Goal: Information Seeking & Learning: Learn about a topic

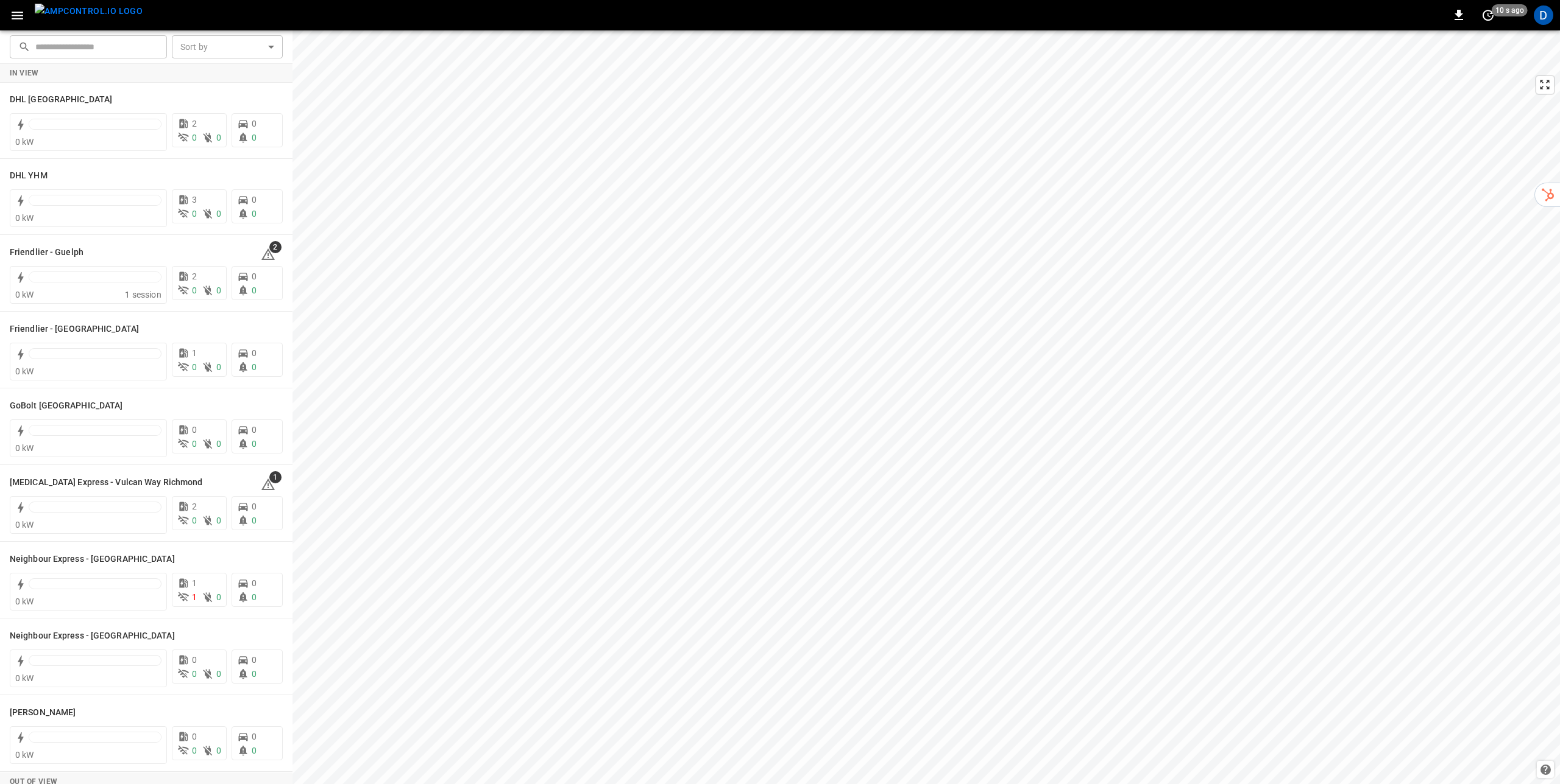
click at [126, 52] on input "text" at bounding box center [97, 46] width 123 height 23
type input "*"
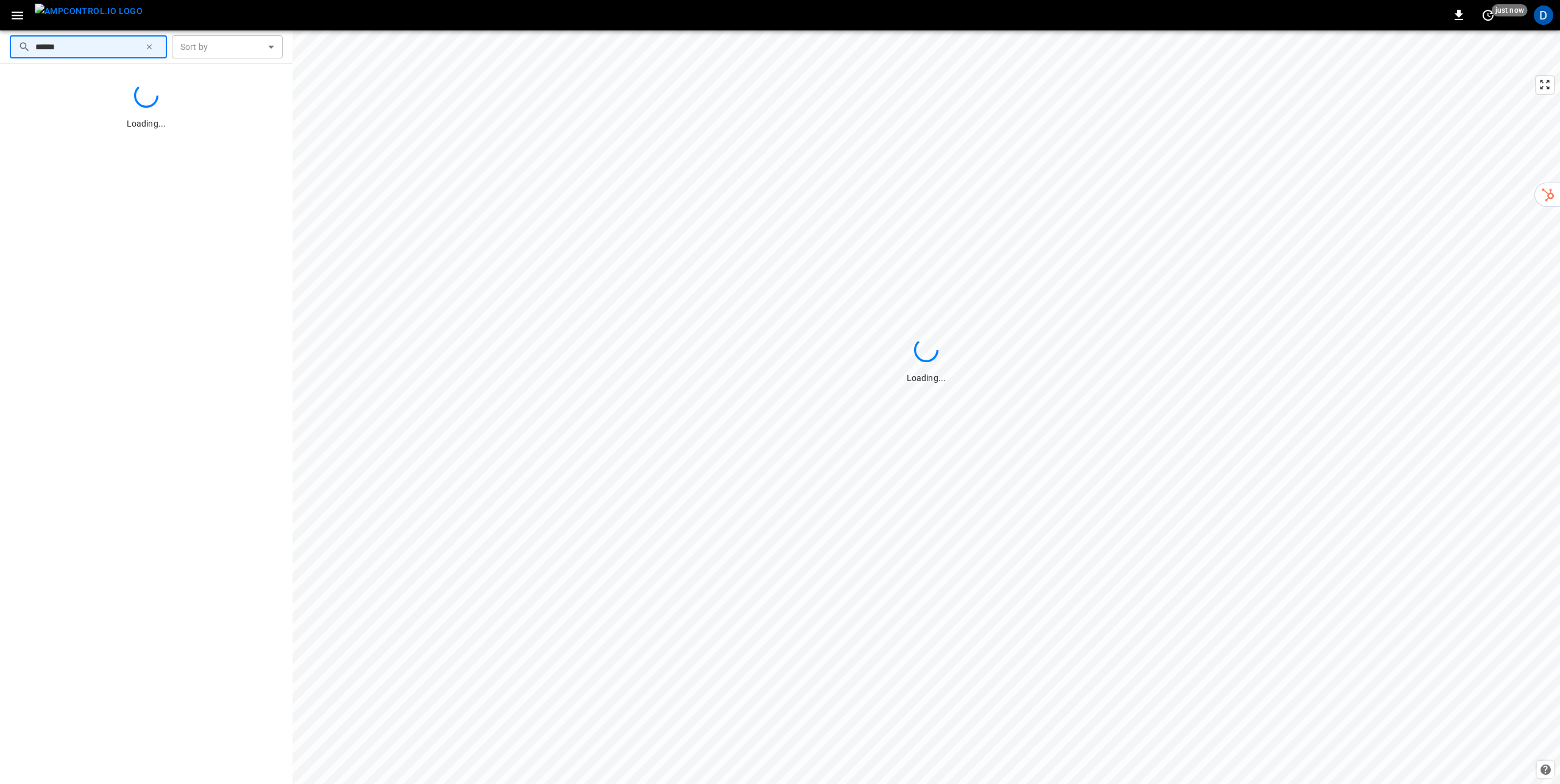
type input "******"
click at [159, 98] on div "Friendlier - Guelph" at bounding box center [128, 99] width 237 height 15
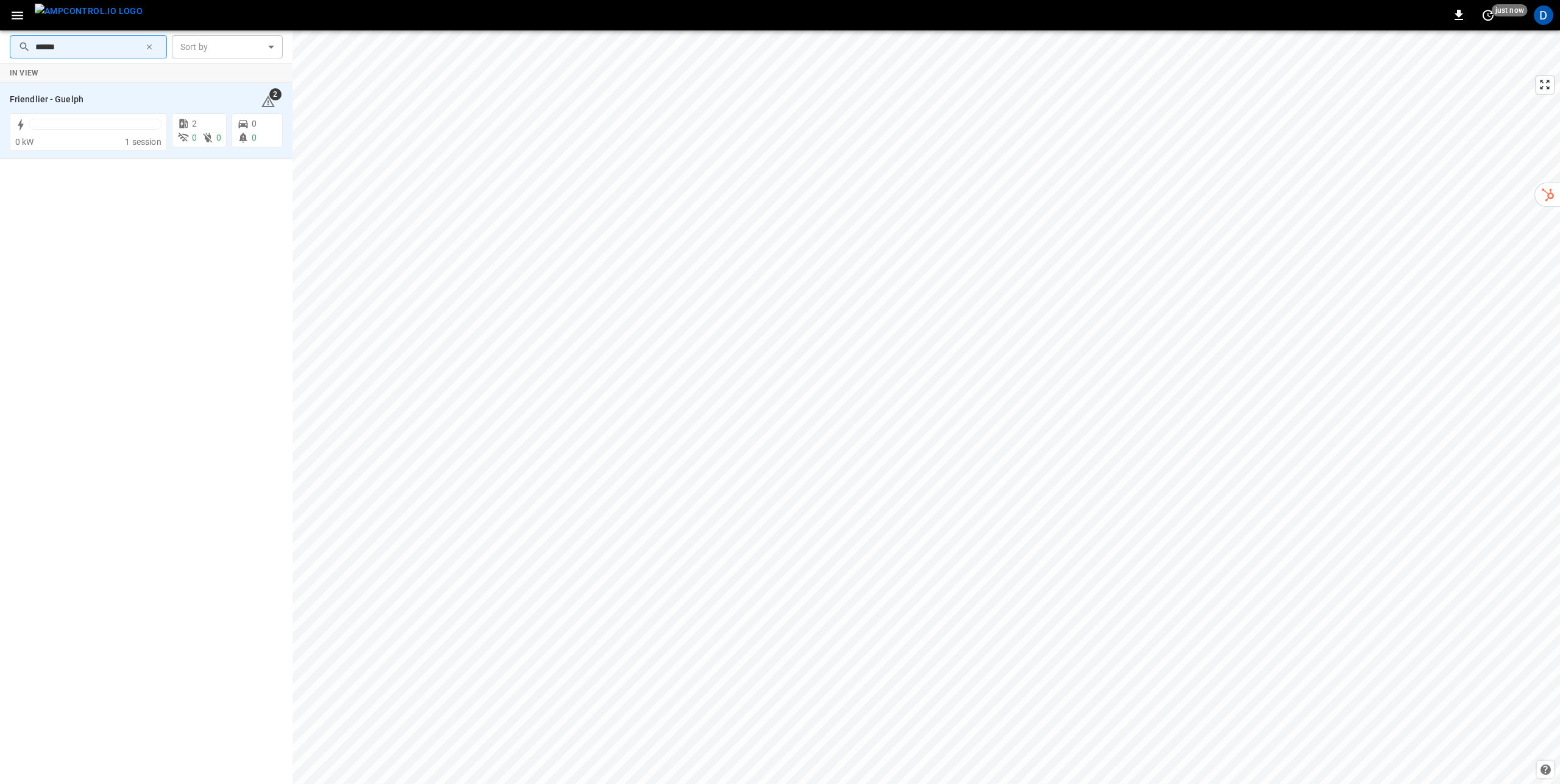
click at [197, 140] on div "0 0" at bounding box center [199, 138] width 44 height 12
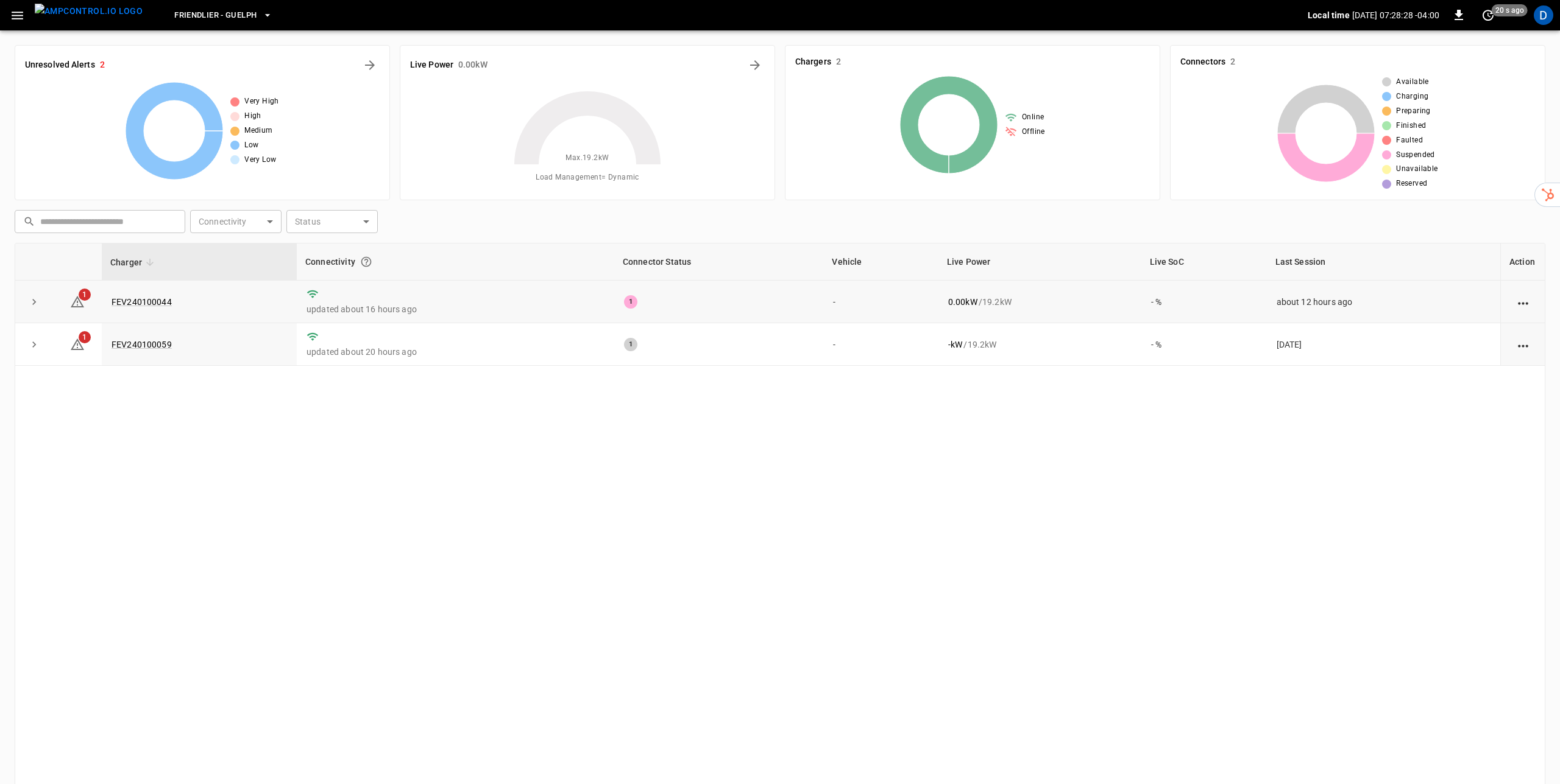
click at [625, 306] on div "1" at bounding box center [630, 301] width 13 height 13
click at [37, 299] on icon "expand row" at bounding box center [35, 302] width 12 height 12
click at [1547, 19] on div "D" at bounding box center [1543, 15] width 19 height 19
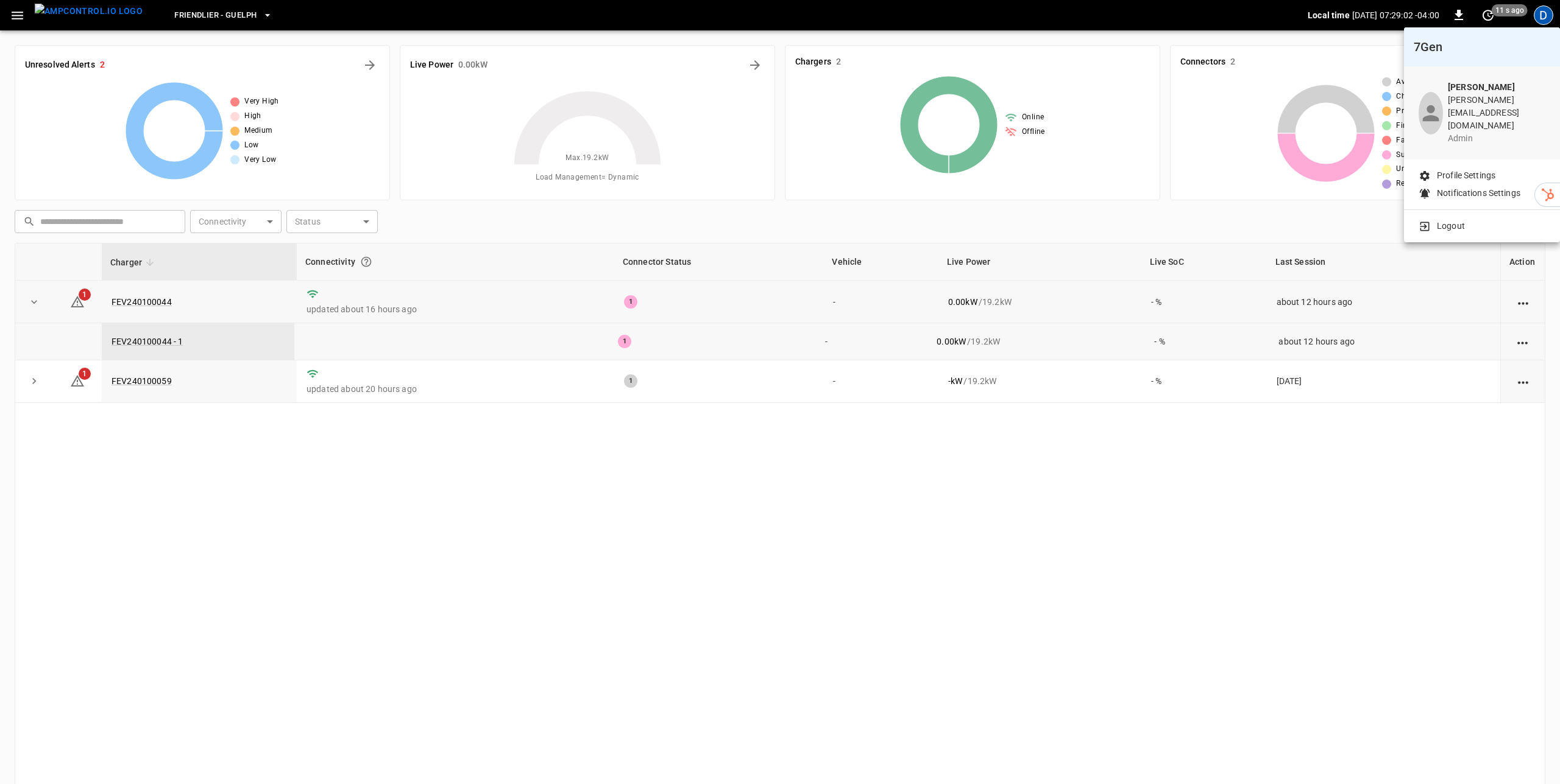
click at [17, 17] on div at bounding box center [780, 392] width 1560 height 784
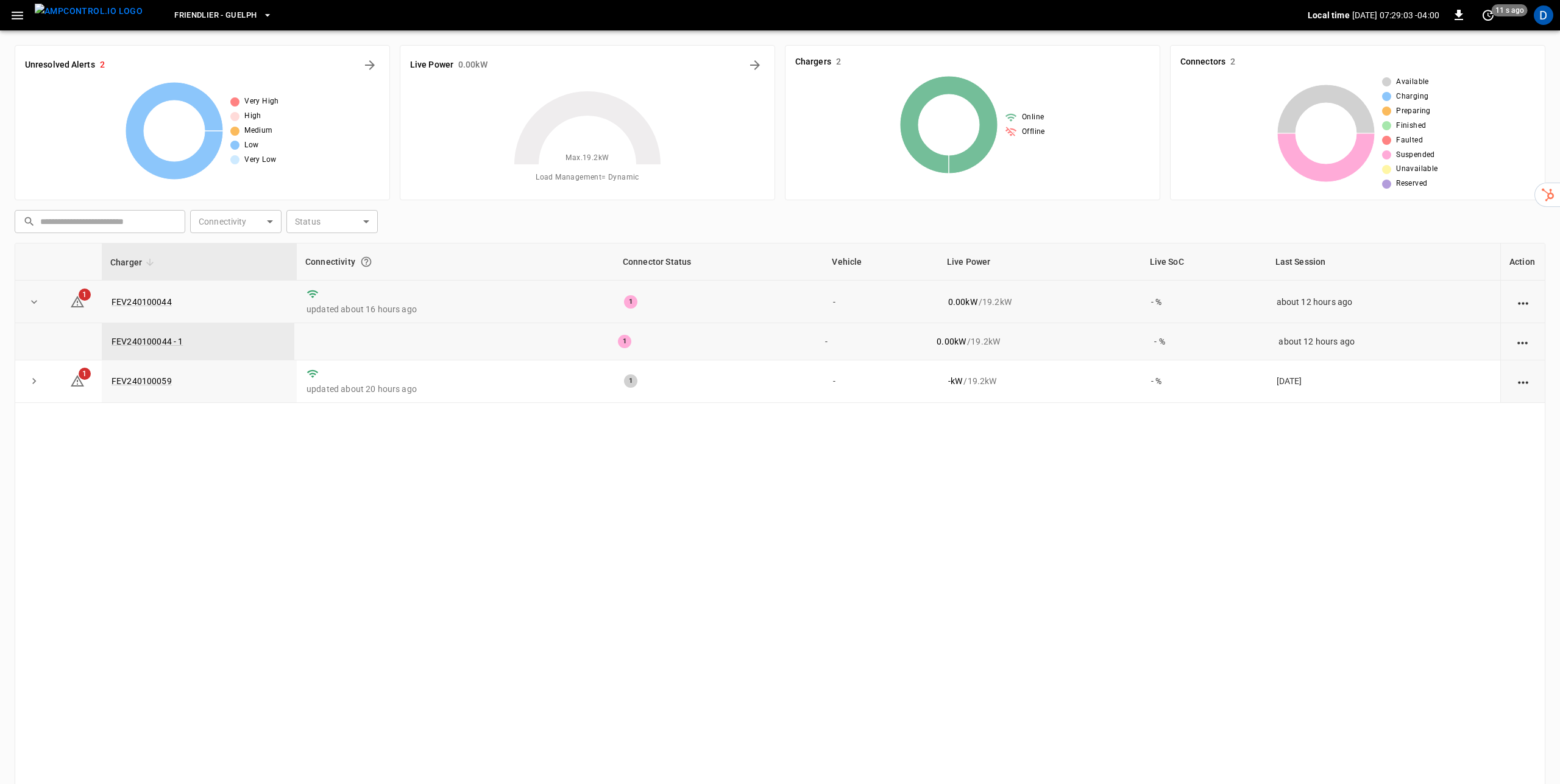
drag, startPoint x: 24, startPoint y: 12, endPoint x: 35, endPoint y: 20, distance: 13.6
click at [24, 12] on icon "button" at bounding box center [17, 15] width 15 height 15
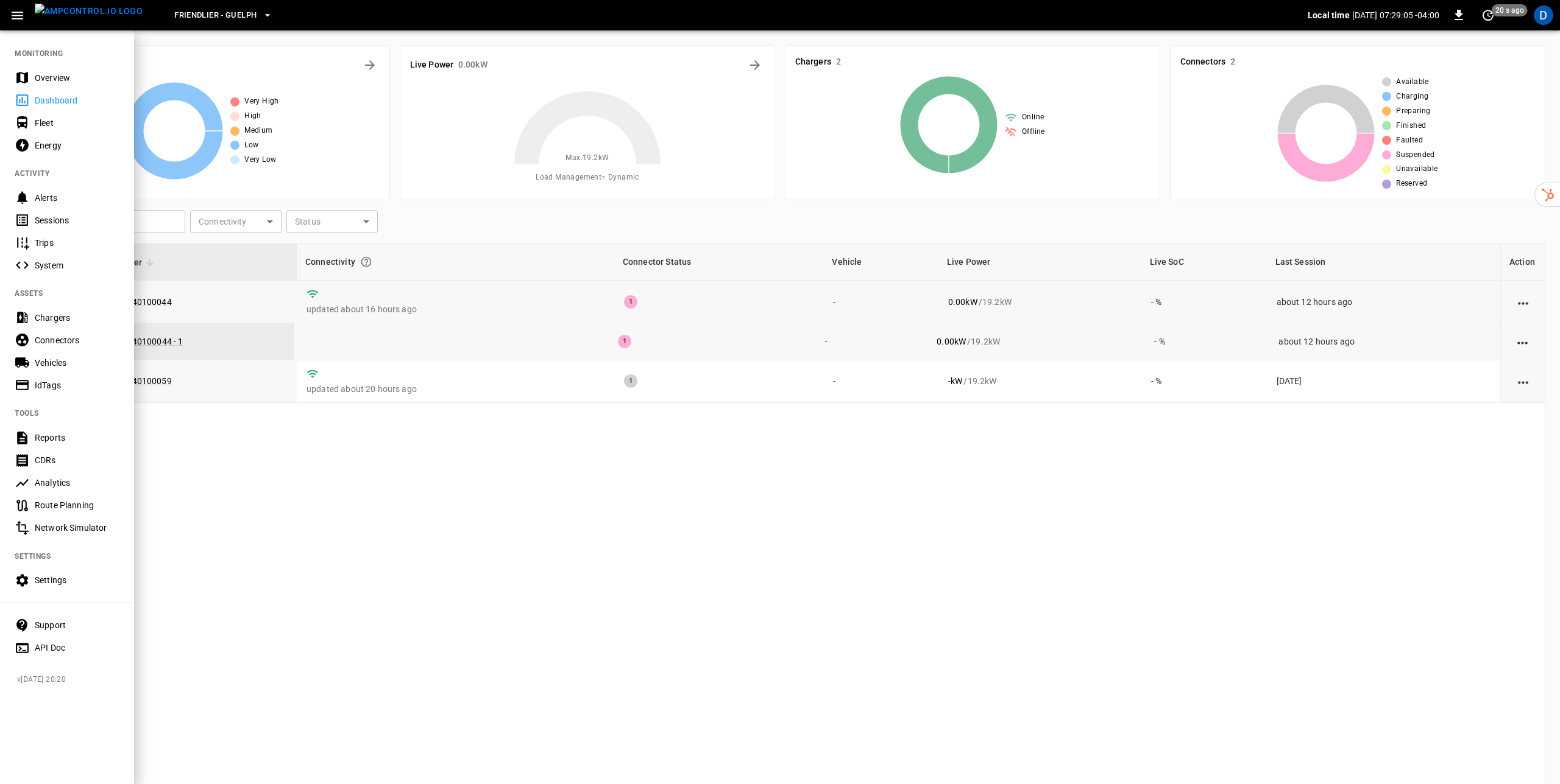
click at [51, 625] on div "Support" at bounding box center [77, 626] width 84 height 12
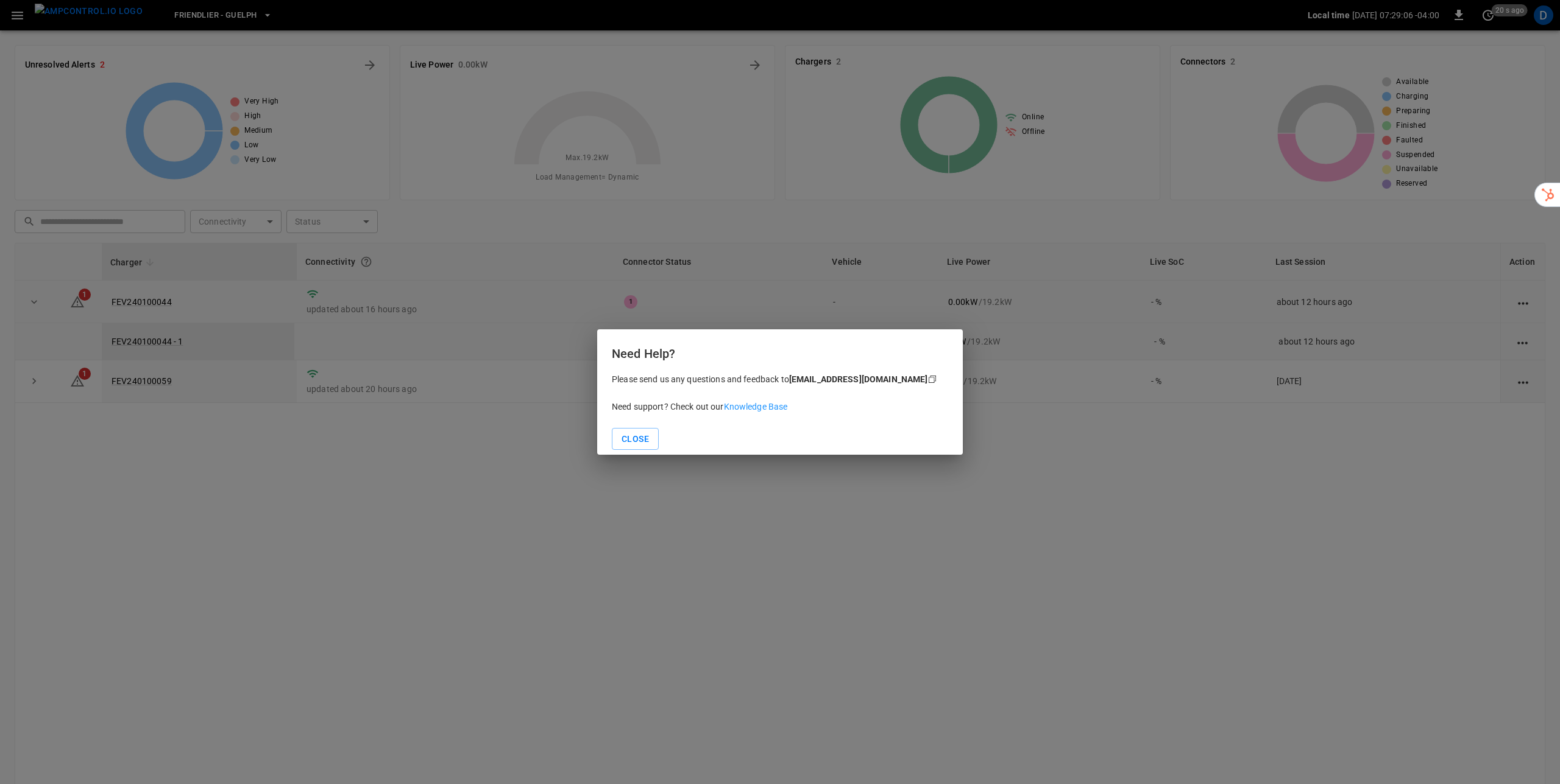
click at [751, 406] on link "Knowledge Base" at bounding box center [755, 407] width 64 height 10
